Goal: Task Accomplishment & Management: Manage account settings

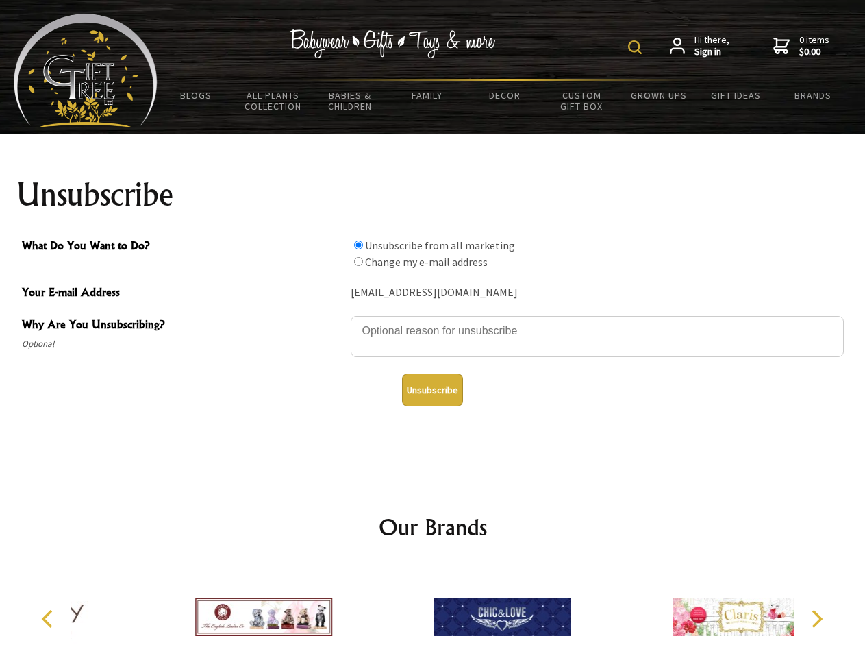
click at [637, 47] on img at bounding box center [635, 47] width 14 height 14
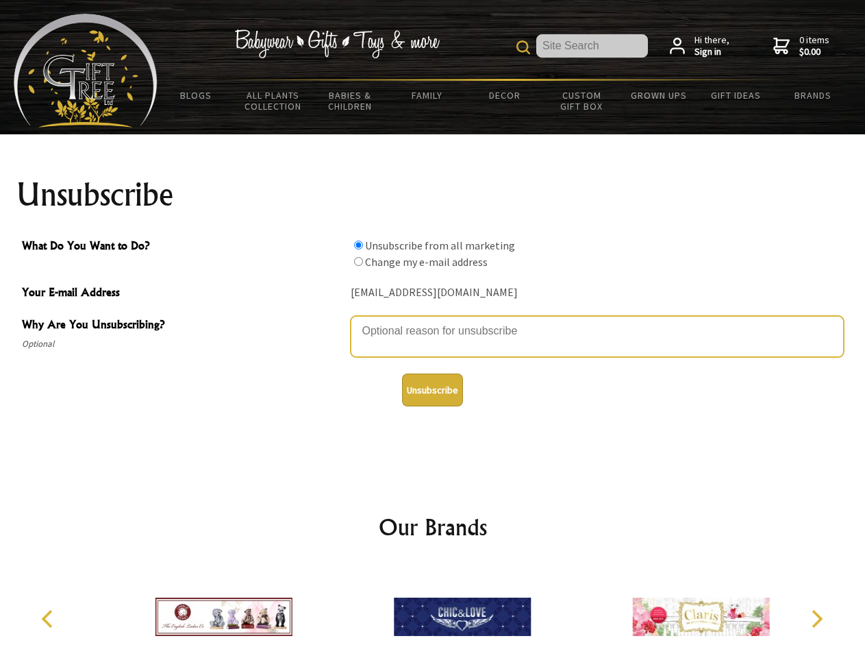
click at [433, 321] on textarea "Why Are You Unsubscribing?" at bounding box center [597, 336] width 493 height 41
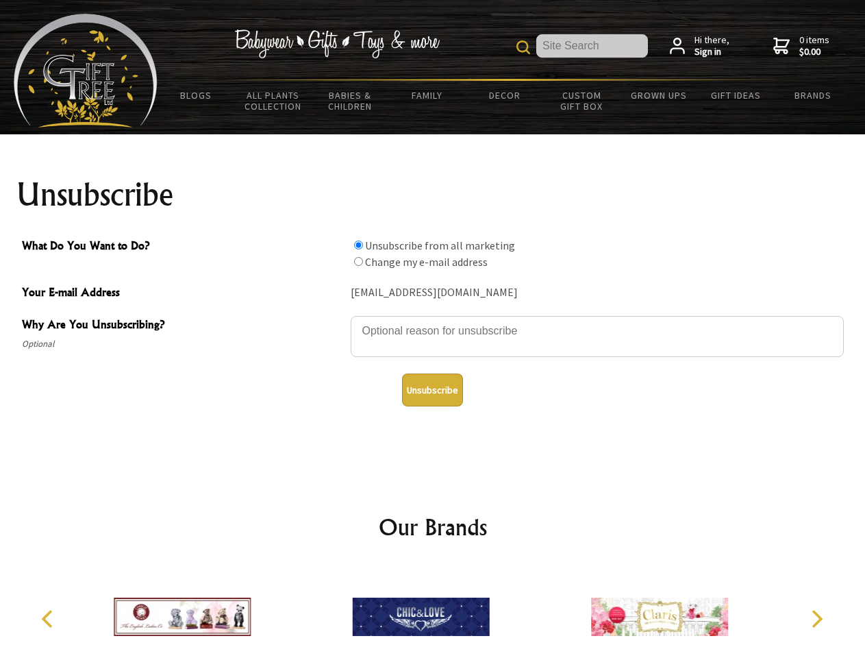
click at [358, 245] on input "What Do You Want to Do?" at bounding box center [358, 245] width 9 height 9
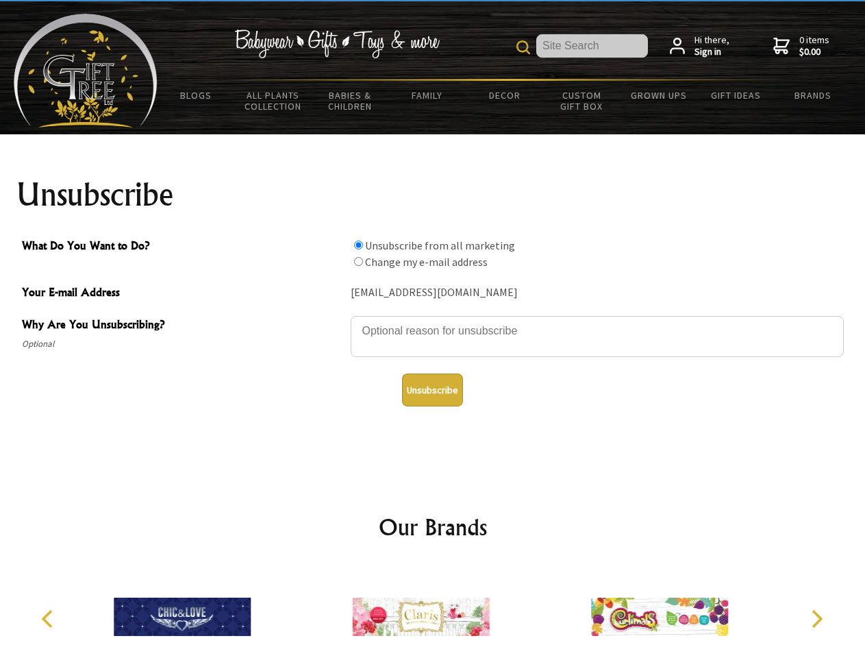
click at [358, 261] on input "What Do You Want to Do?" at bounding box center [358, 261] width 9 height 9
radio input "true"
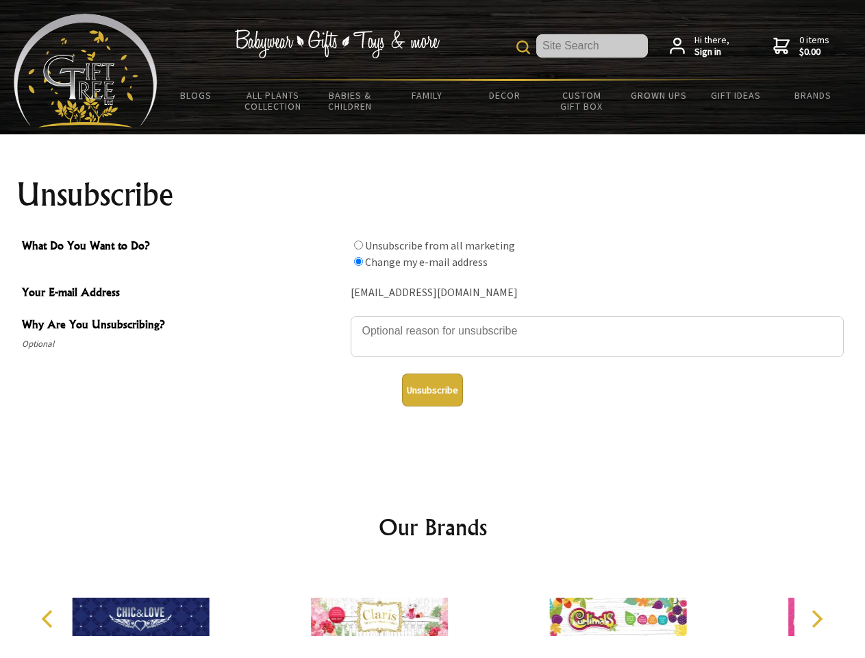
click at [432, 390] on button "Unsubscribe" at bounding box center [432, 389] width 61 height 33
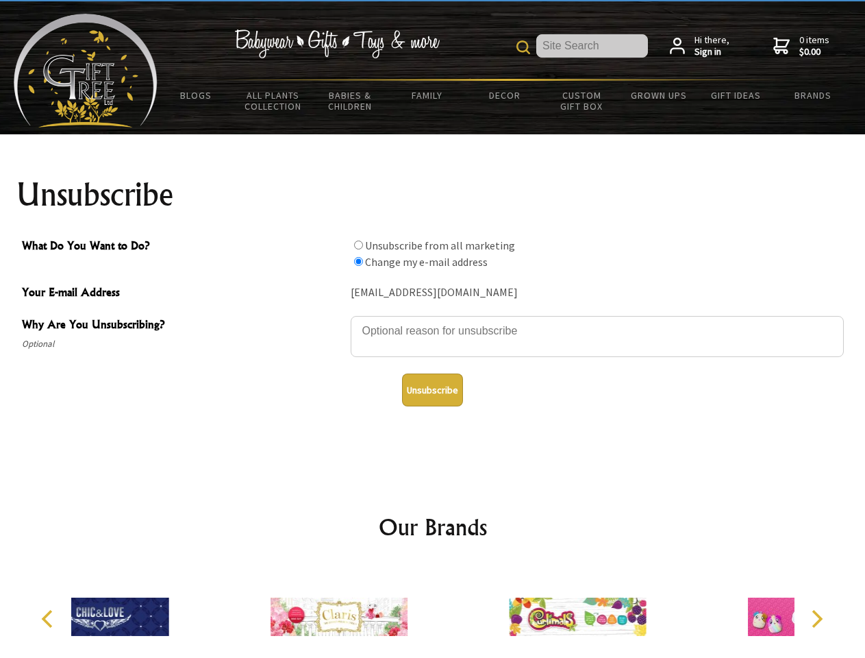
click at [433, 611] on div at bounding box center [339, 618] width 238 height 107
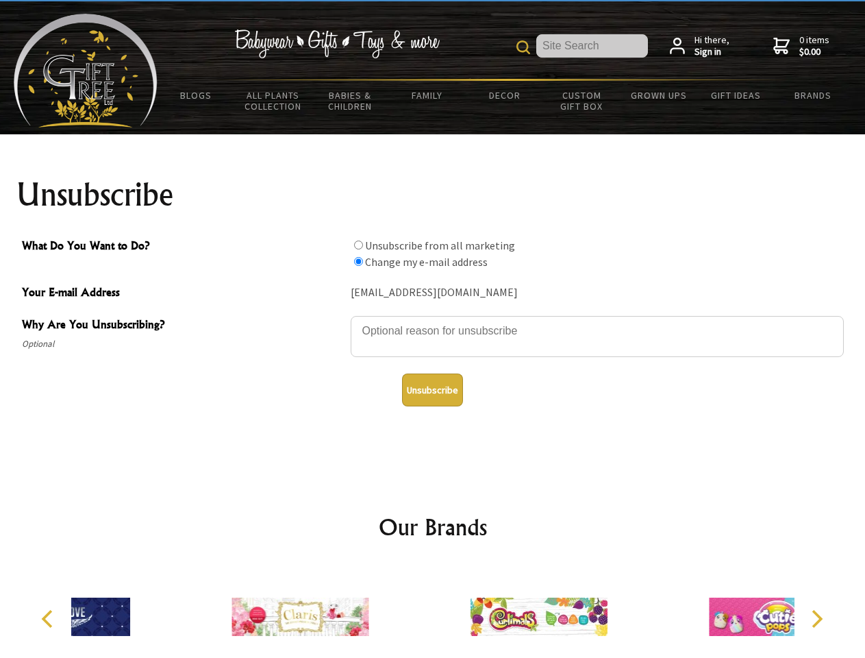
click at [49, 619] on icon "Previous" at bounding box center [49, 619] width 18 height 18
click at [817, 619] on icon "Next" at bounding box center [816, 619] width 18 height 18
